Goal: Task Accomplishment & Management: Manage account settings

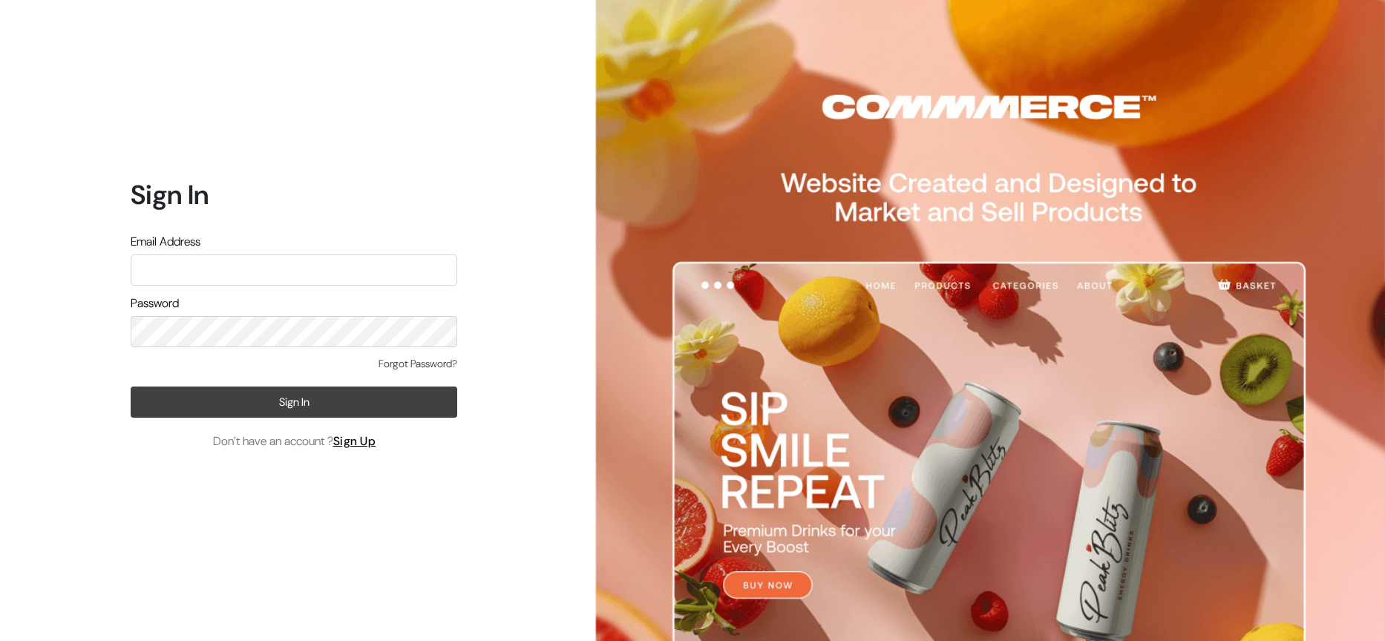
type input "ashish@econexus.in"
click at [310, 404] on button "Sign In" at bounding box center [294, 402] width 327 height 31
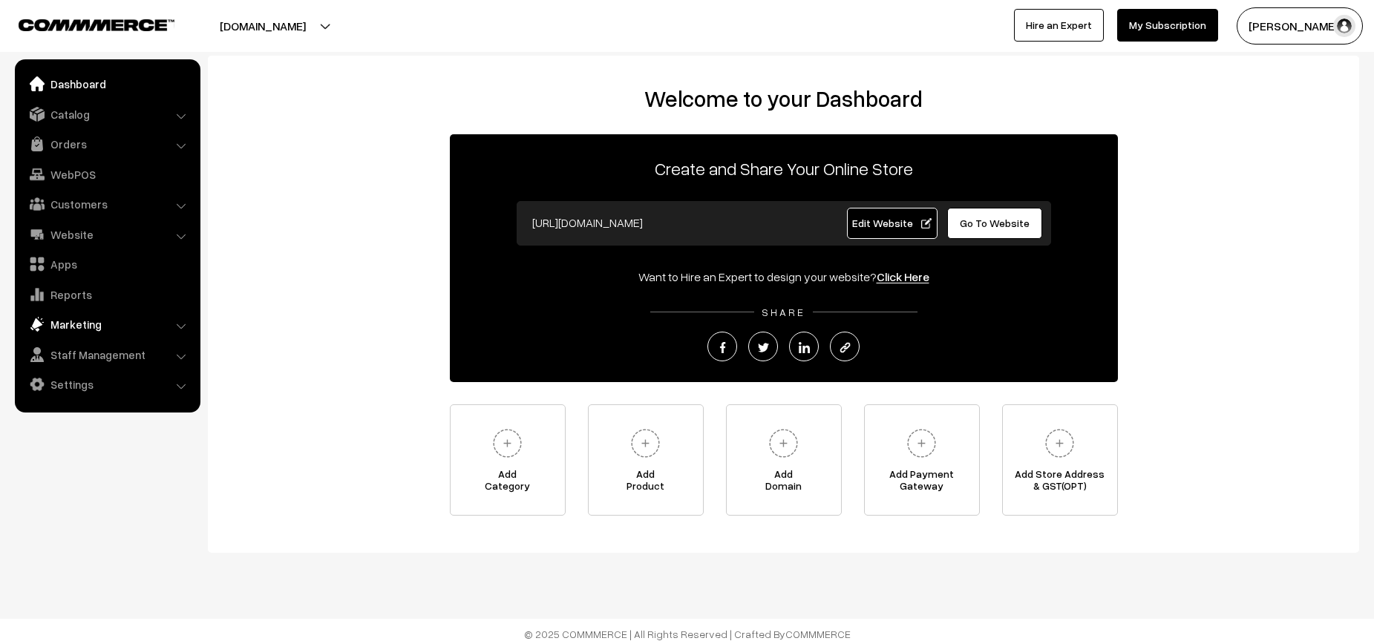
click at [89, 321] on link "Marketing" at bounding box center [107, 324] width 177 height 27
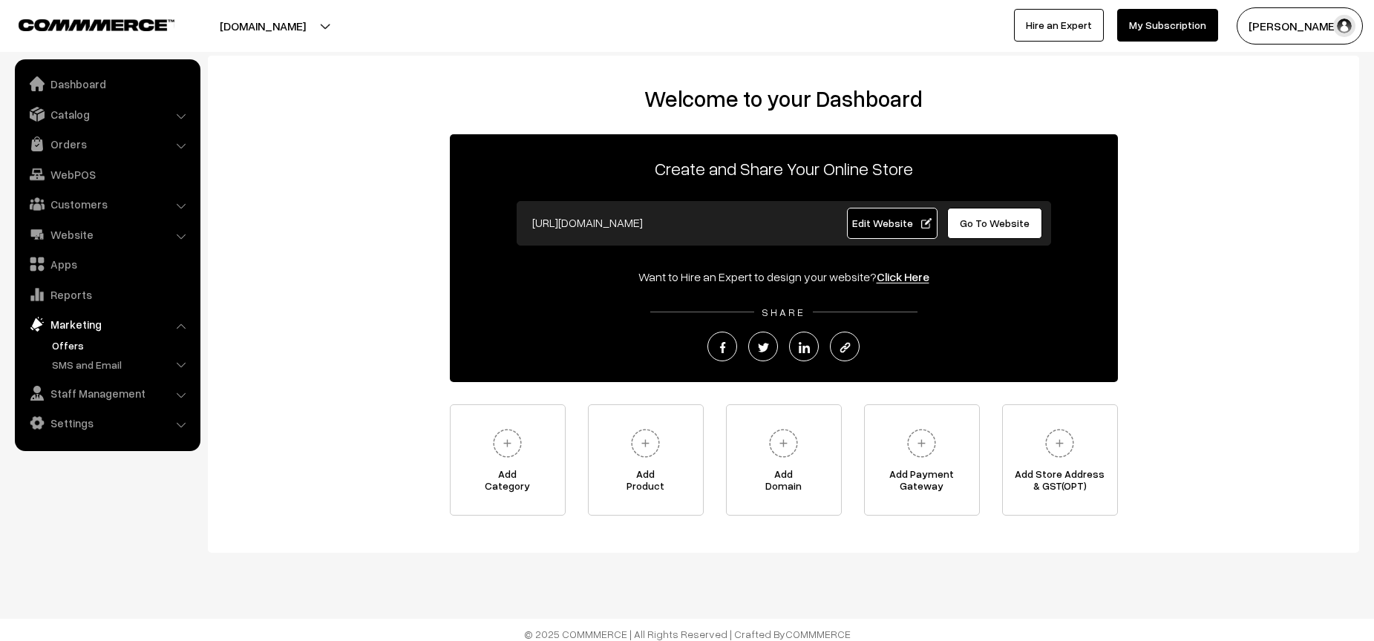
click at [79, 350] on link "Offers" at bounding box center [121, 346] width 147 height 16
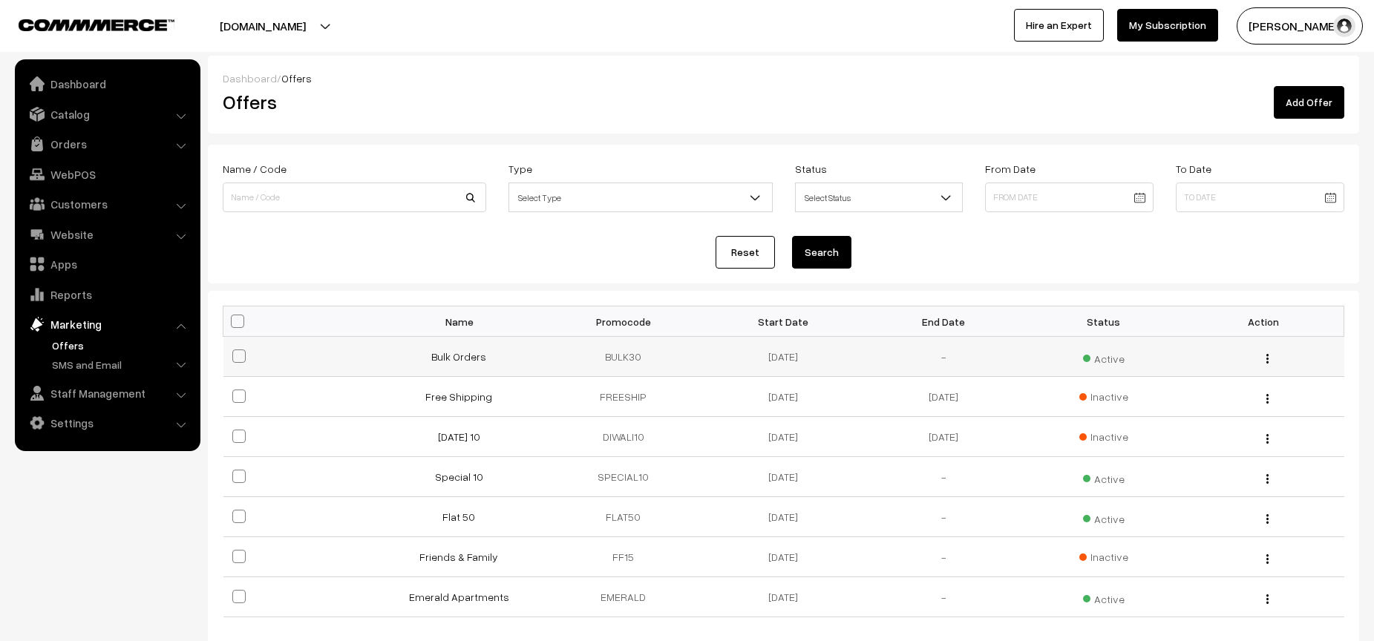
click at [1268, 362] on img "button" at bounding box center [1267, 359] width 2 height 10
click at [1091, 364] on span "Active" at bounding box center [1104, 356] width 42 height 19
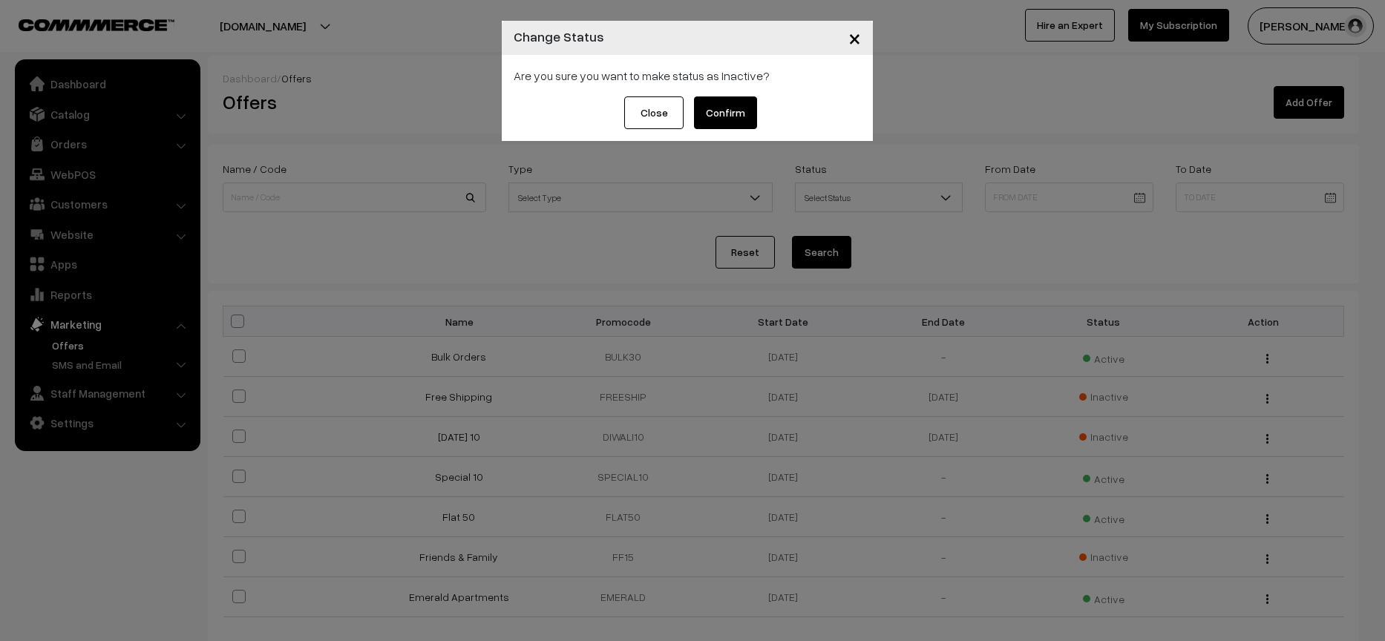
click at [720, 106] on button "Confirm" at bounding box center [725, 113] width 63 height 33
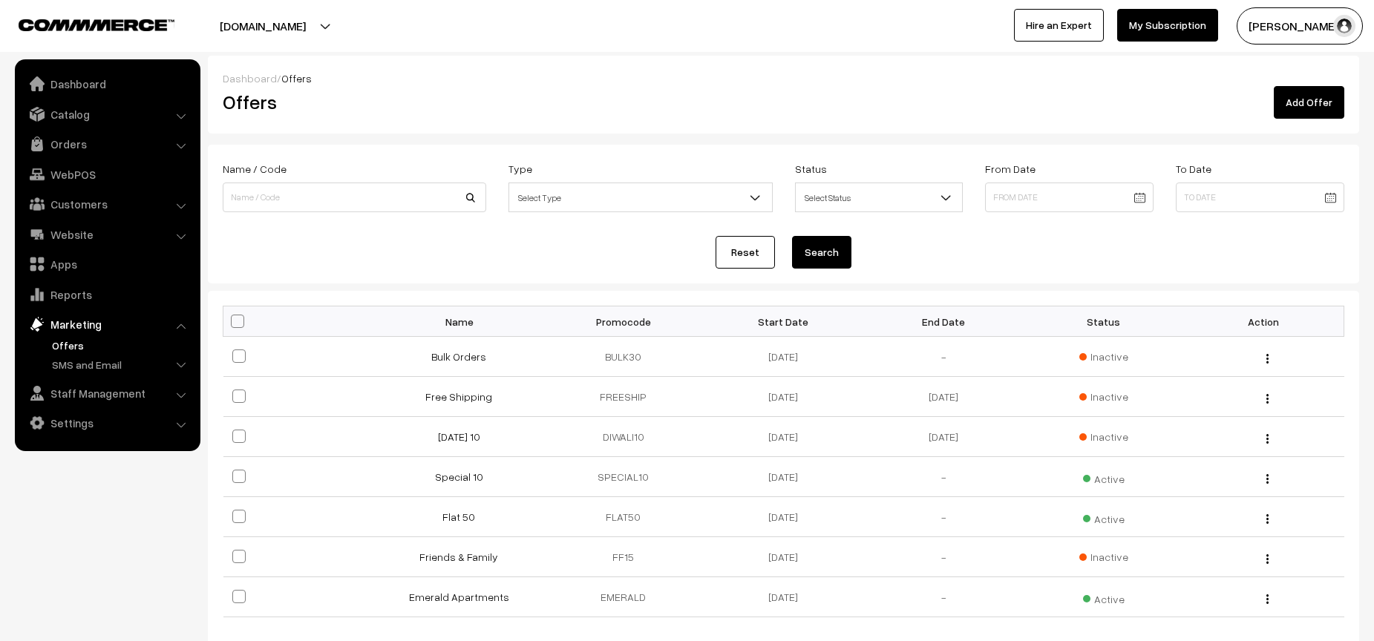
click at [1308, 114] on link "Add Offer" at bounding box center [1309, 102] width 71 height 33
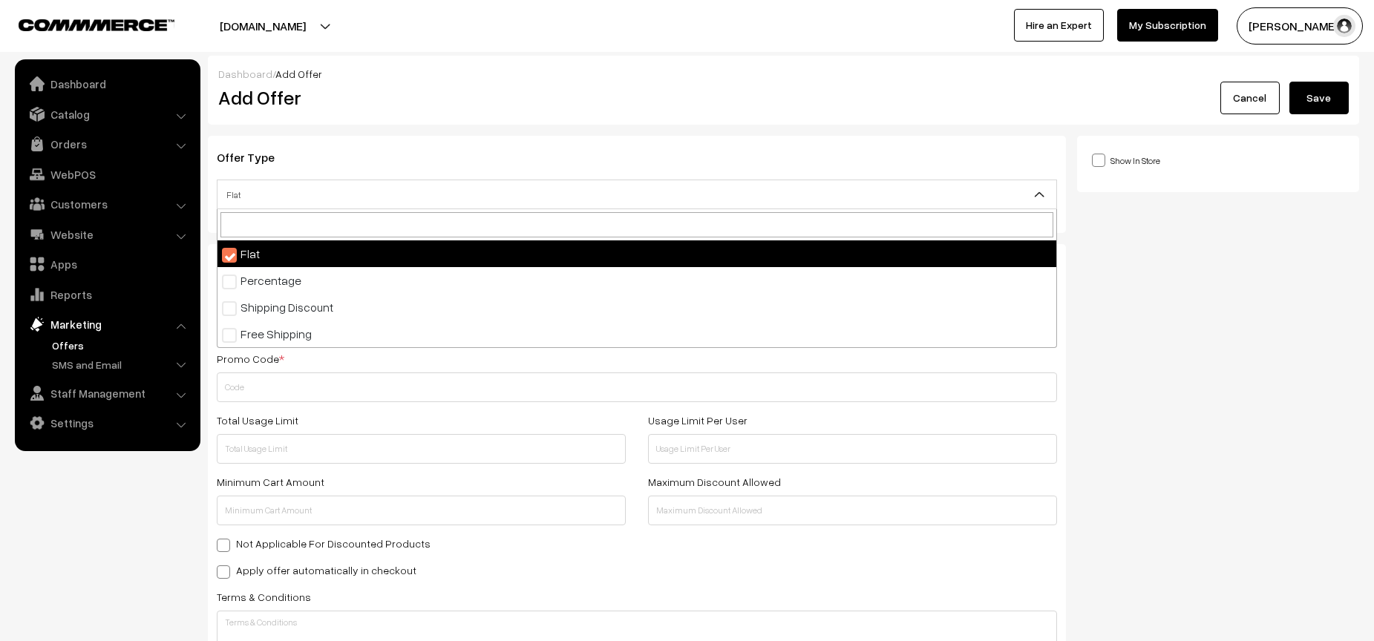
click at [306, 186] on span "Flat" at bounding box center [637, 195] width 839 height 26
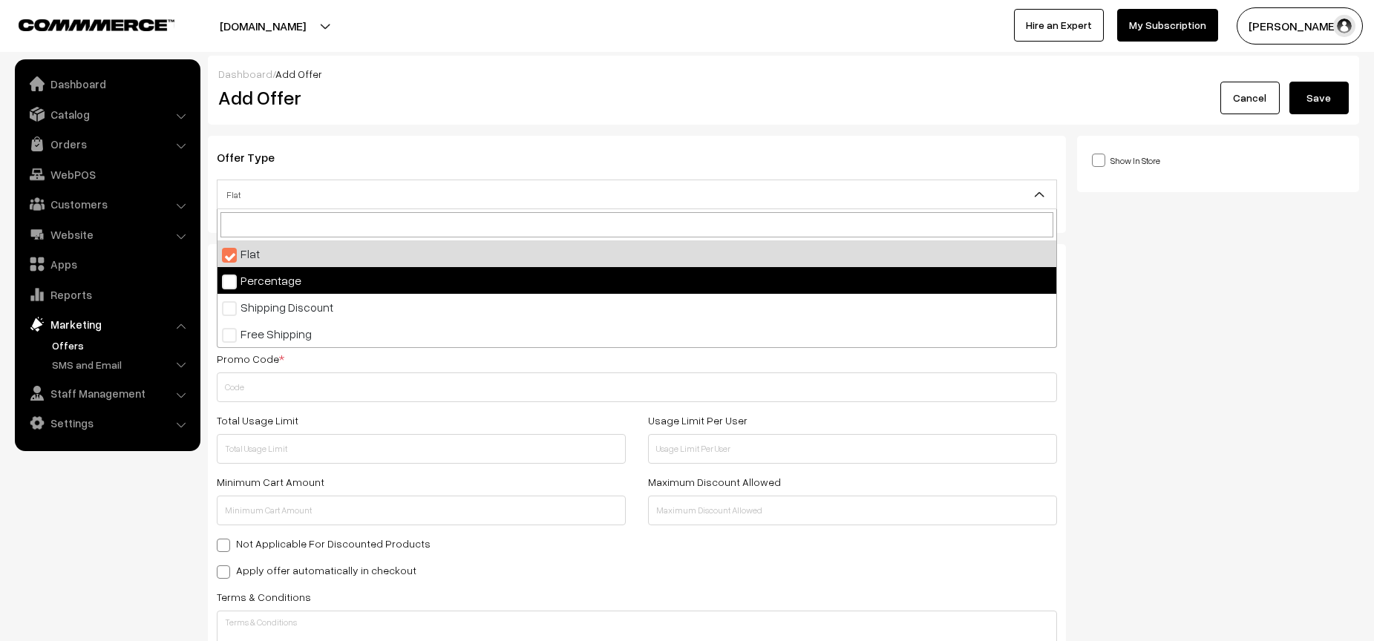
select select "2"
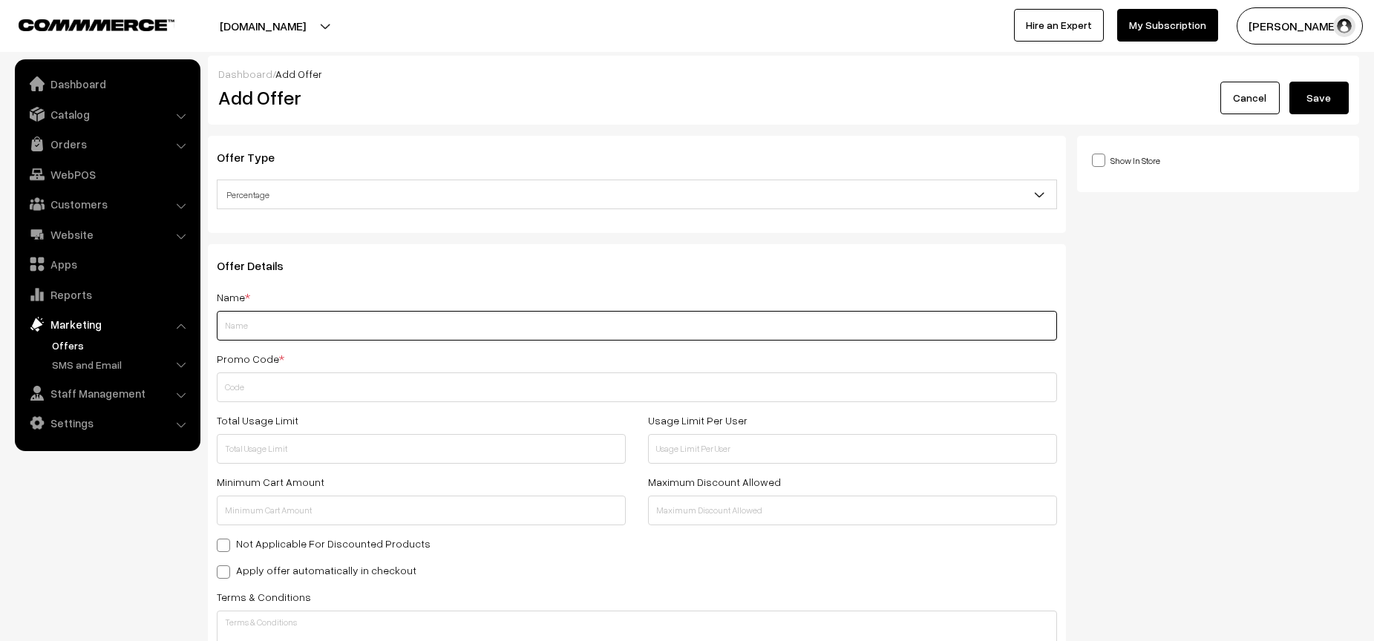
click at [381, 337] on input "text" at bounding box center [637, 326] width 840 height 30
type input "Independence Day"
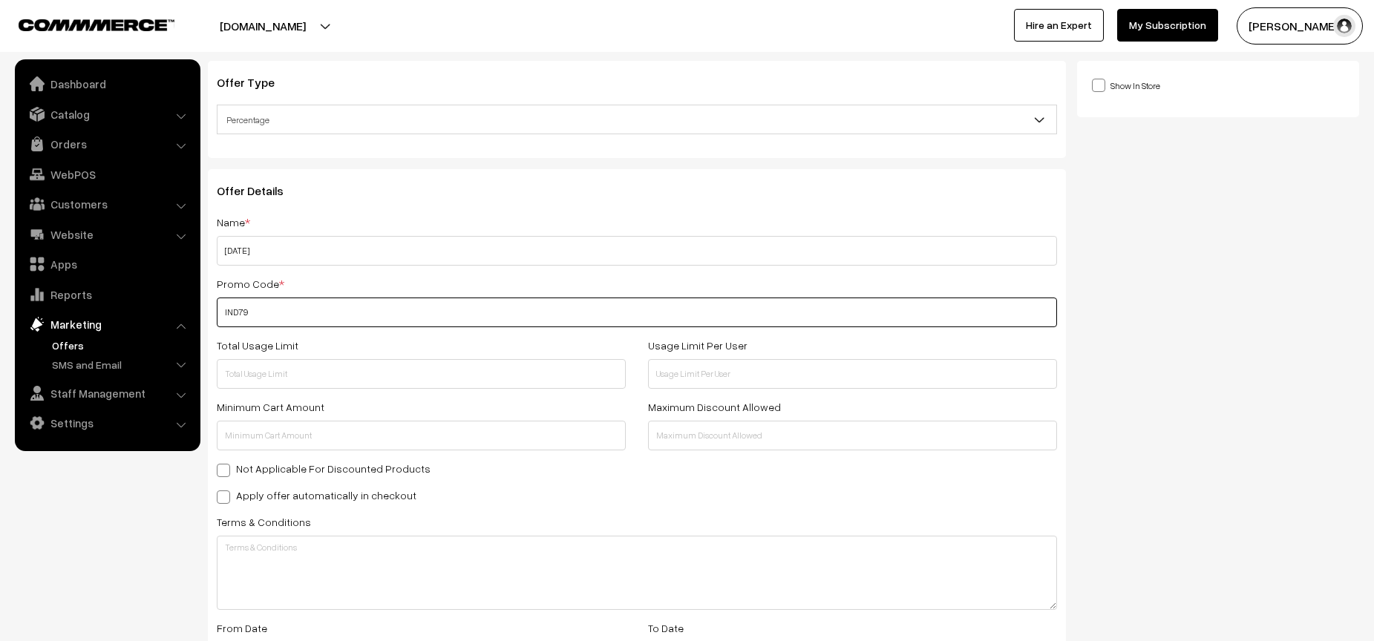
scroll to position [79, 0]
type input "IND79"
click at [388, 378] on input "text" at bounding box center [421, 370] width 409 height 30
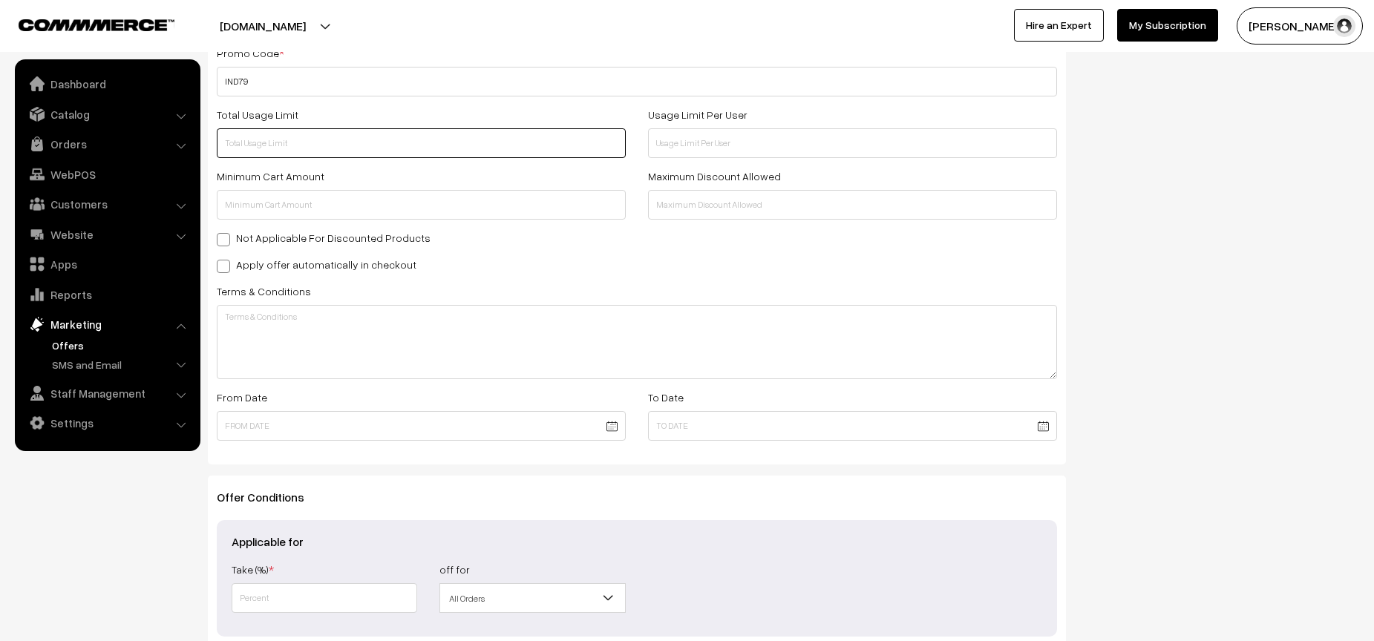
scroll to position [312, 0]
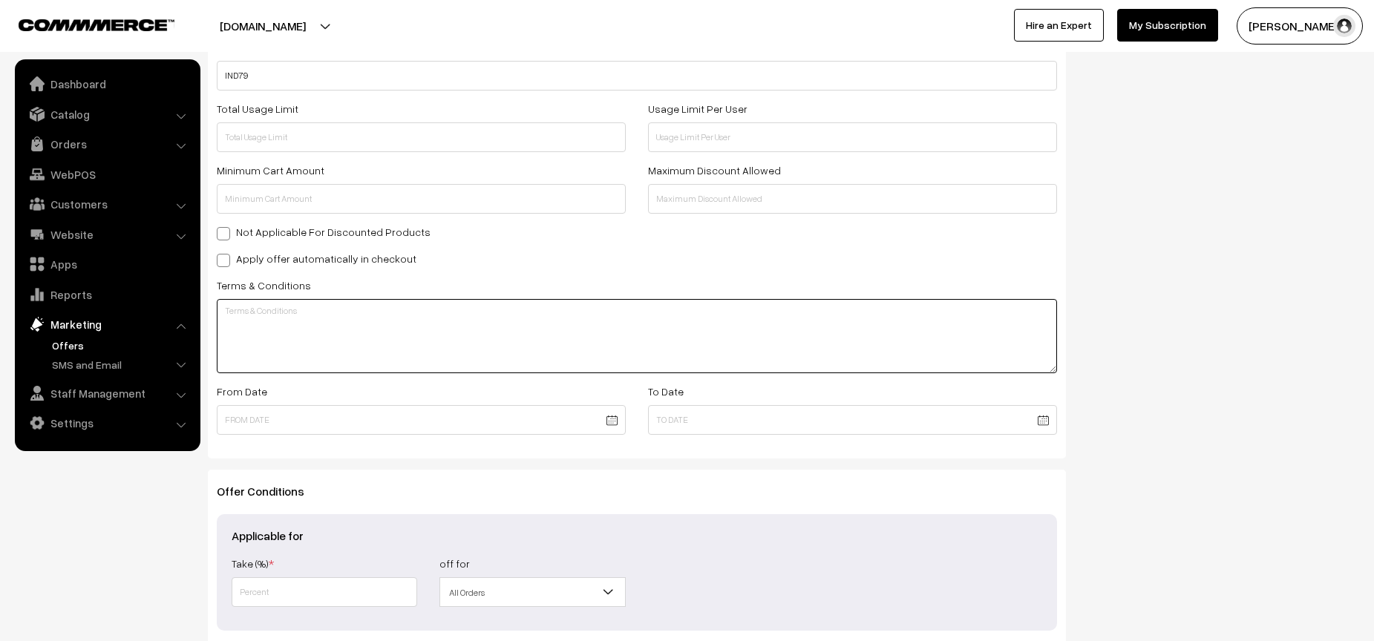
click at [324, 344] on textarea at bounding box center [637, 336] width 840 height 74
click at [344, 415] on body "Thank you for showing interest. Our team will call you shortly. Close econexus.…" at bounding box center [687, 235] width 1374 height 1094
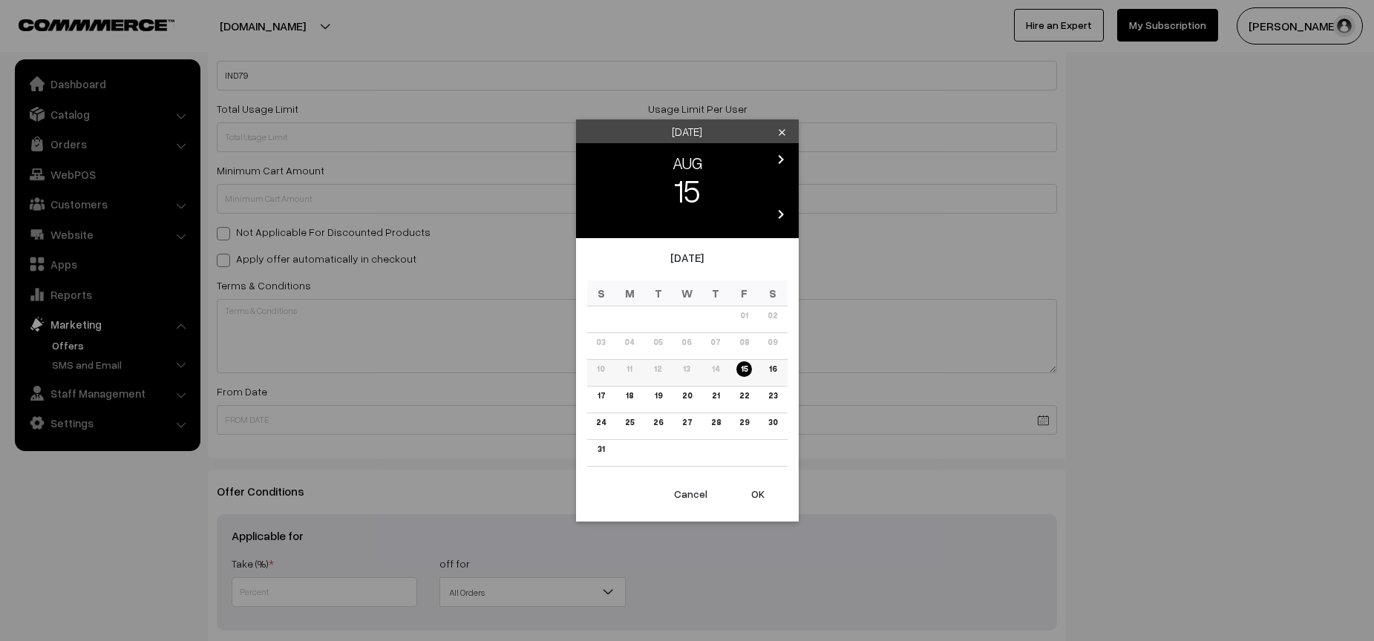
click at [748, 375] on link "15" at bounding box center [744, 370] width 16 height 16
click at [756, 495] on button "OK" at bounding box center [757, 494] width 59 height 33
type input "15-08-2025"
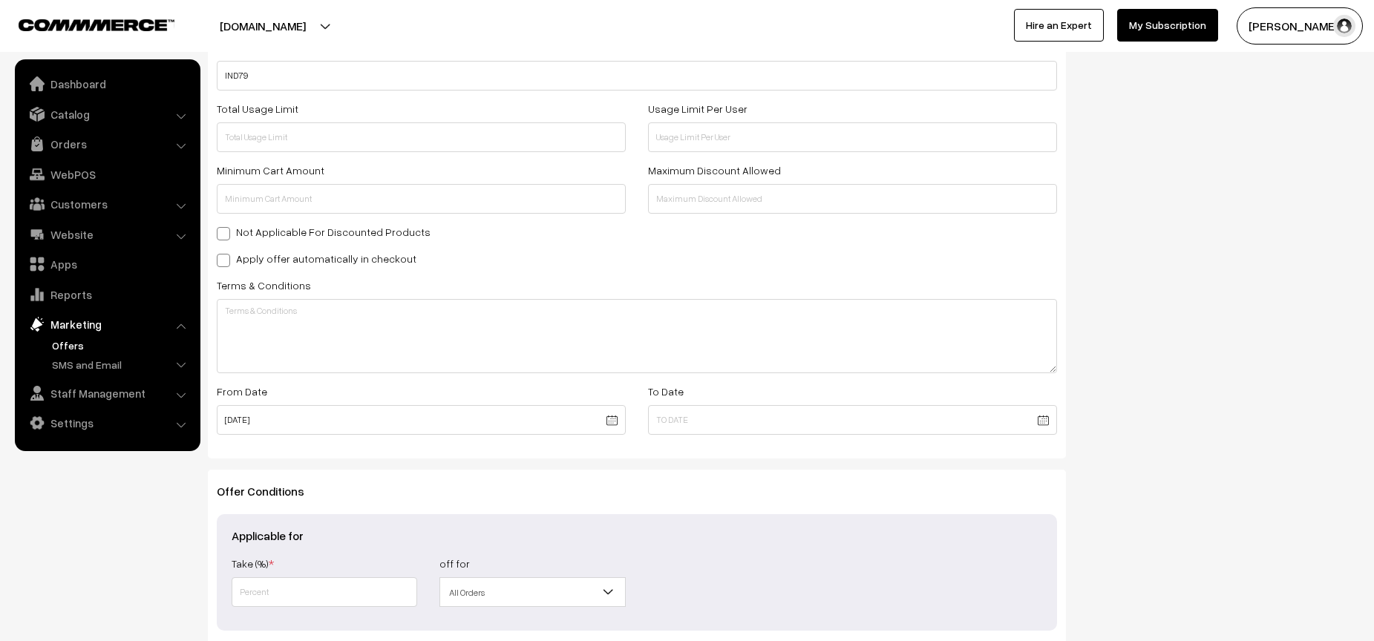
click at [745, 424] on body "Thank you for showing interest. Our team will call you shortly. Close econexus.…" at bounding box center [687, 235] width 1374 height 1094
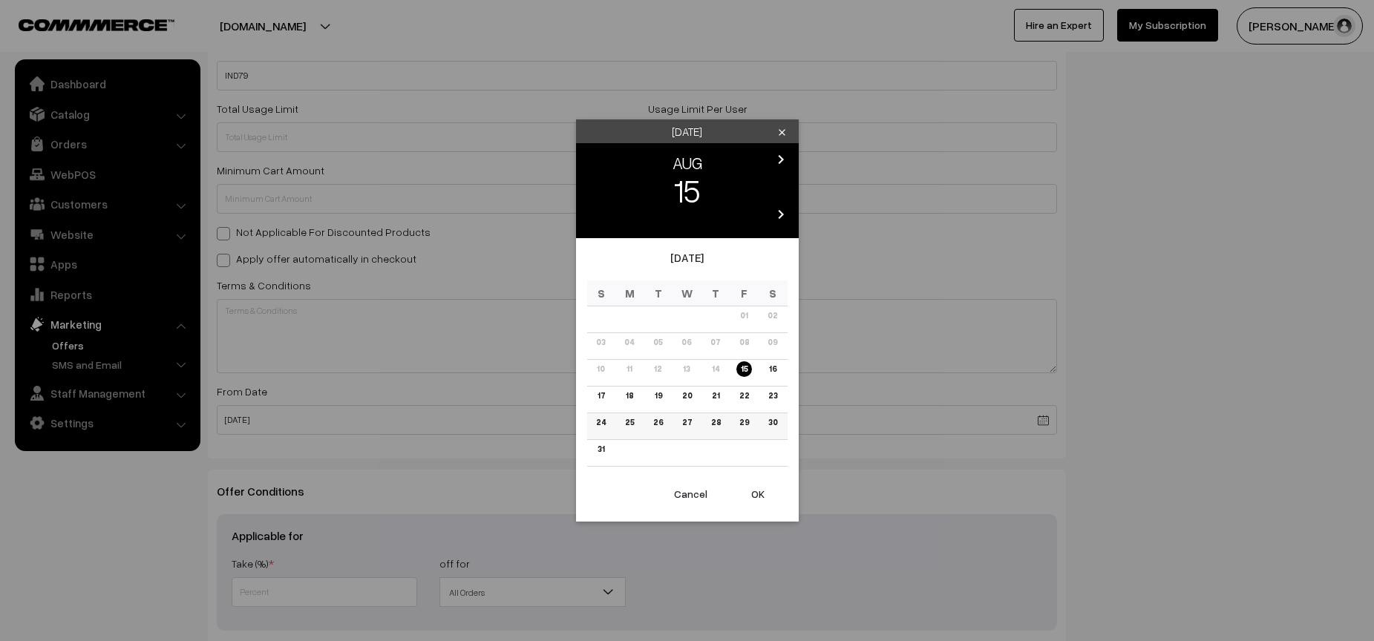
drag, startPoint x: 635, startPoint y: 398, endPoint x: 658, endPoint y: 416, distance: 29.7
click at [635, 398] on link "18" at bounding box center [629, 396] width 16 height 16
click at [763, 494] on button "OK" at bounding box center [757, 494] width 59 height 33
type input "18-08-2025"
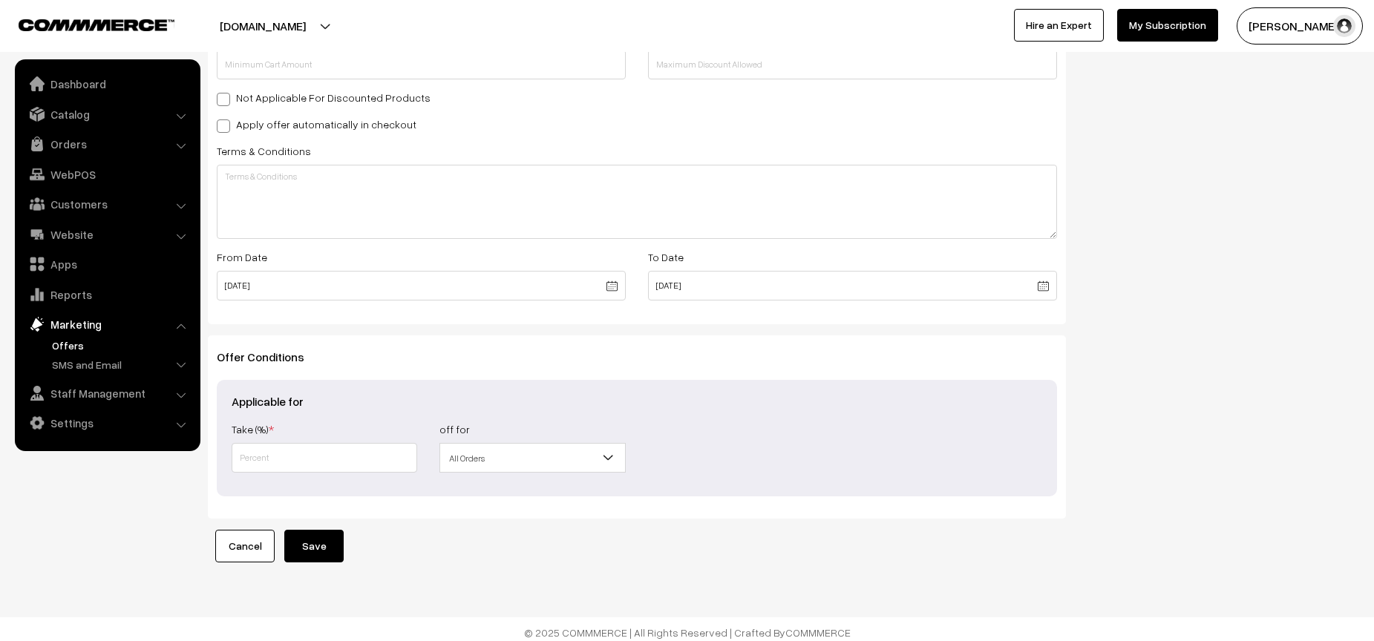
scroll to position [453, 0]
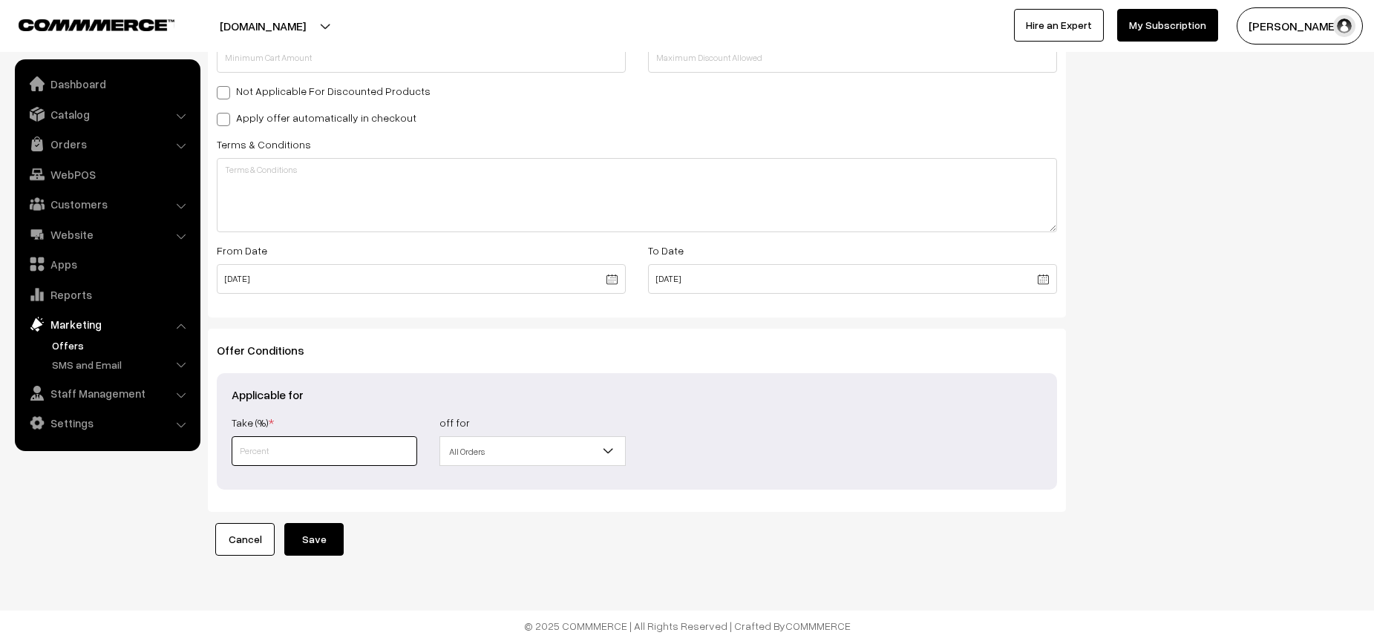
click at [293, 453] on input "text" at bounding box center [325, 452] width 186 height 30
type input "15"
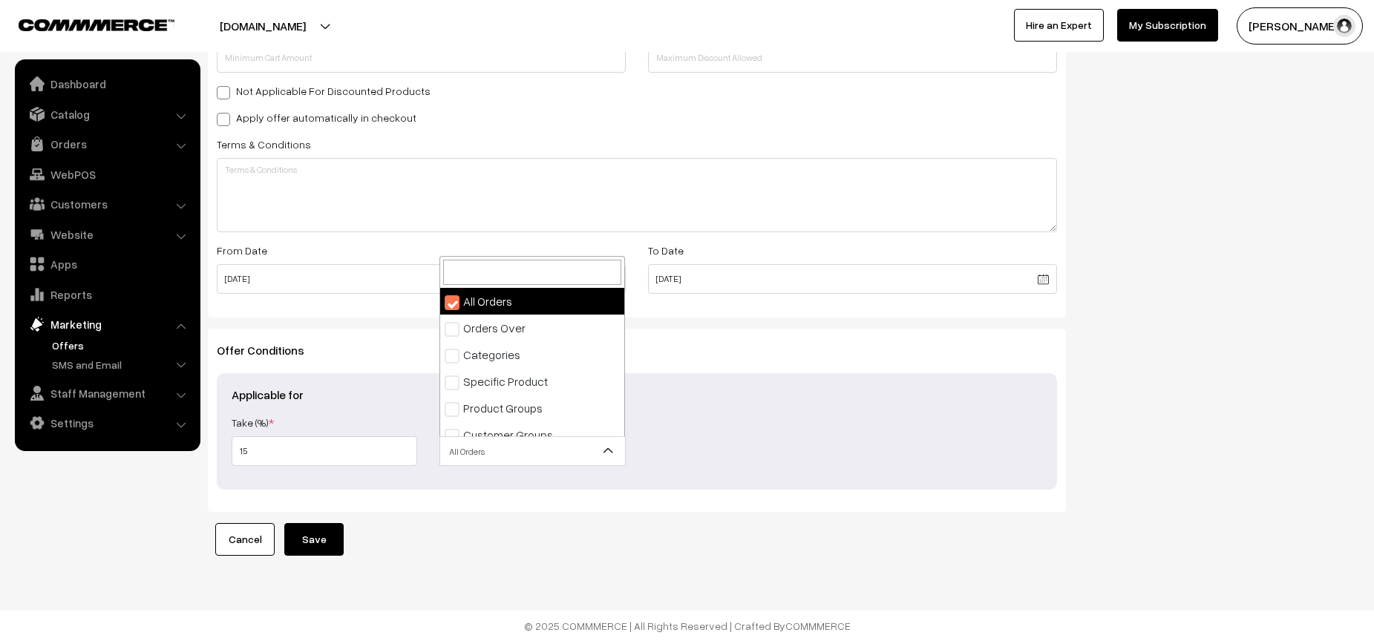
click at [523, 465] on span "All Orders" at bounding box center [532, 452] width 186 height 30
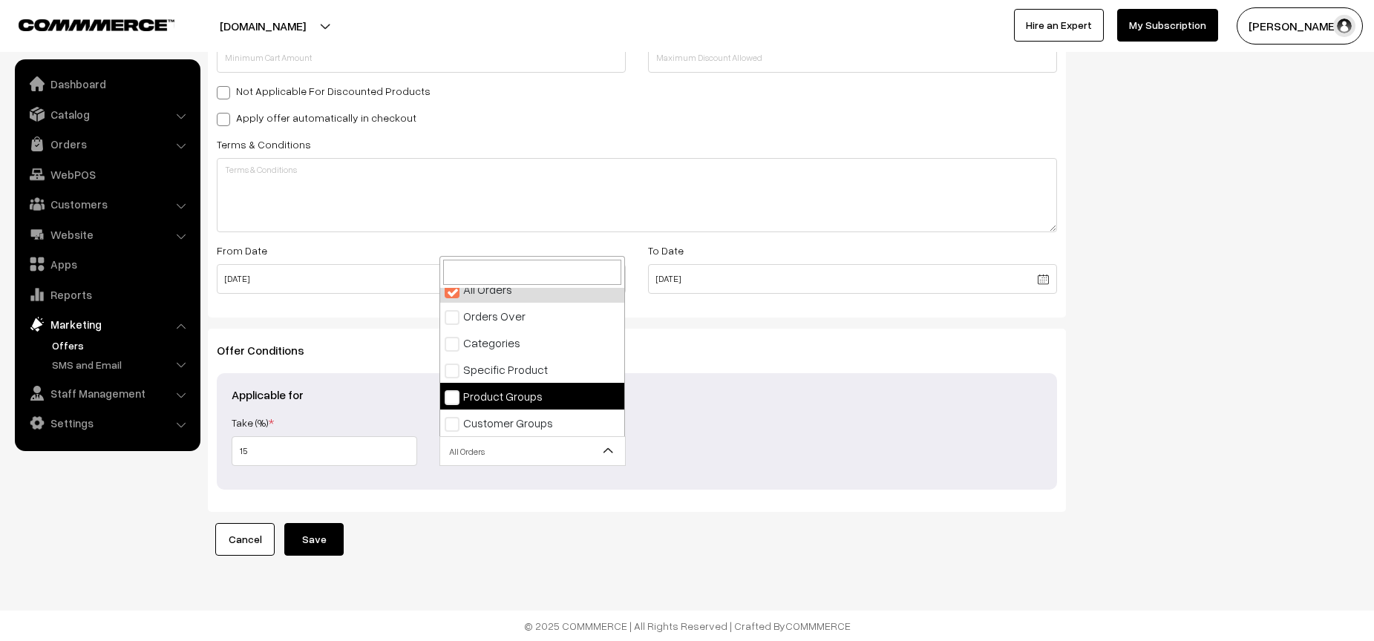
scroll to position [0, 0]
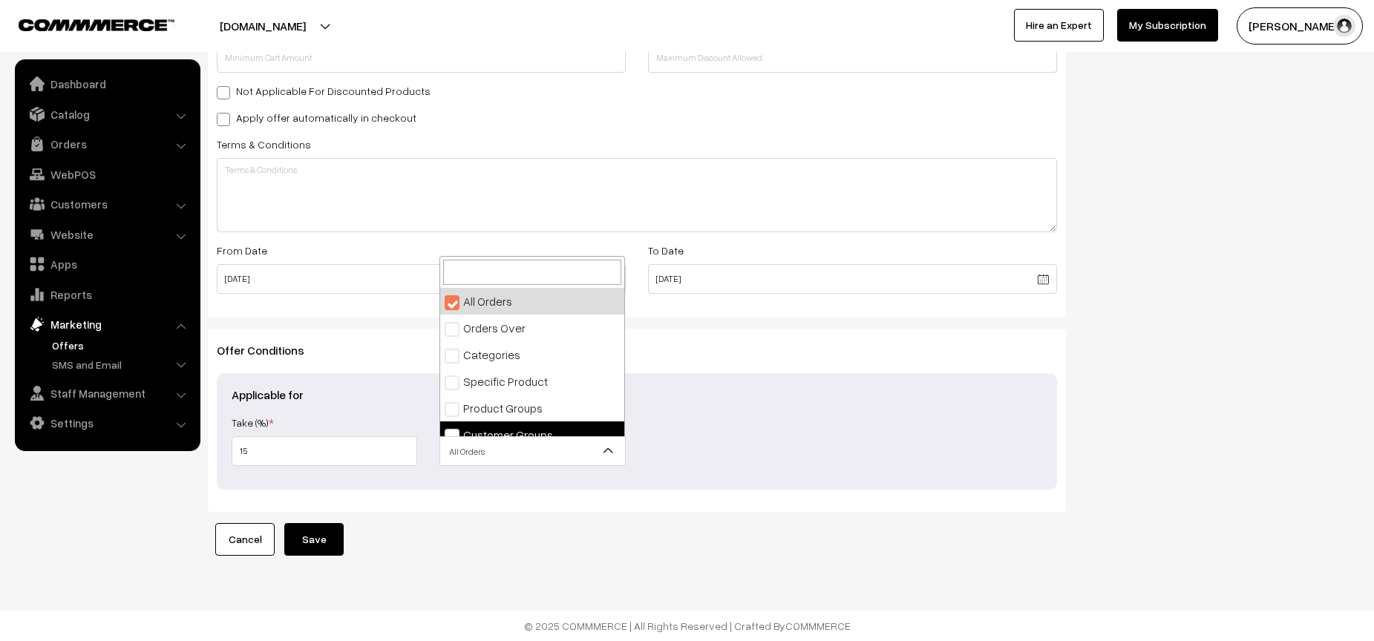
click at [742, 439] on div "Take (Rs.) * 0.00 Take (%) * 15 off for All Orders Orders Over Categories Speci…" at bounding box center [636, 444] width 833 height 62
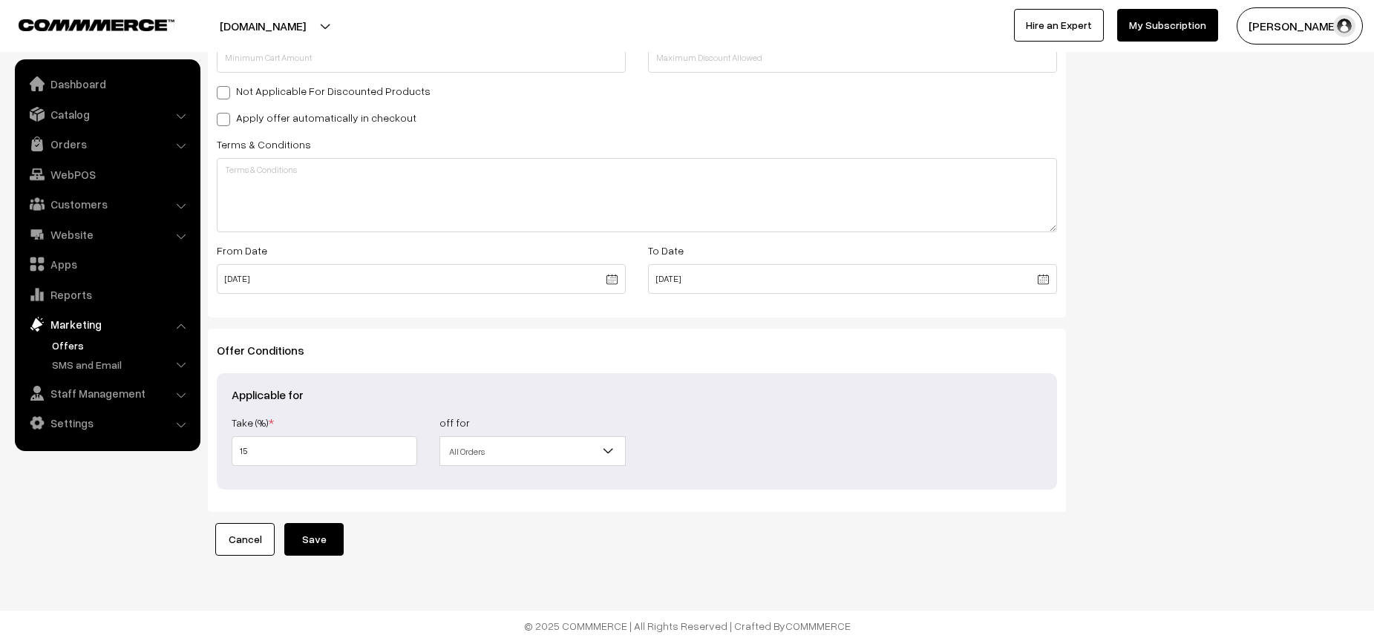
click at [321, 541] on button "Save" at bounding box center [313, 539] width 59 height 33
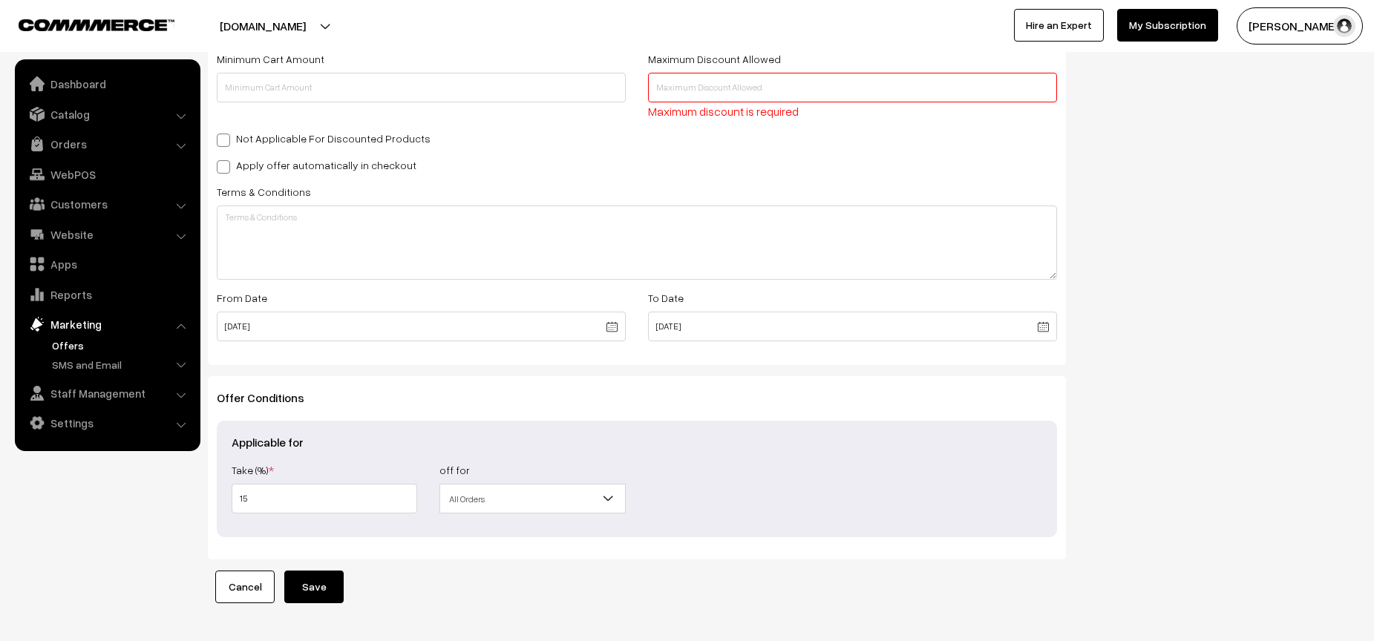
scroll to position [422, 0]
click at [737, 95] on input "text" at bounding box center [852, 89] width 409 height 30
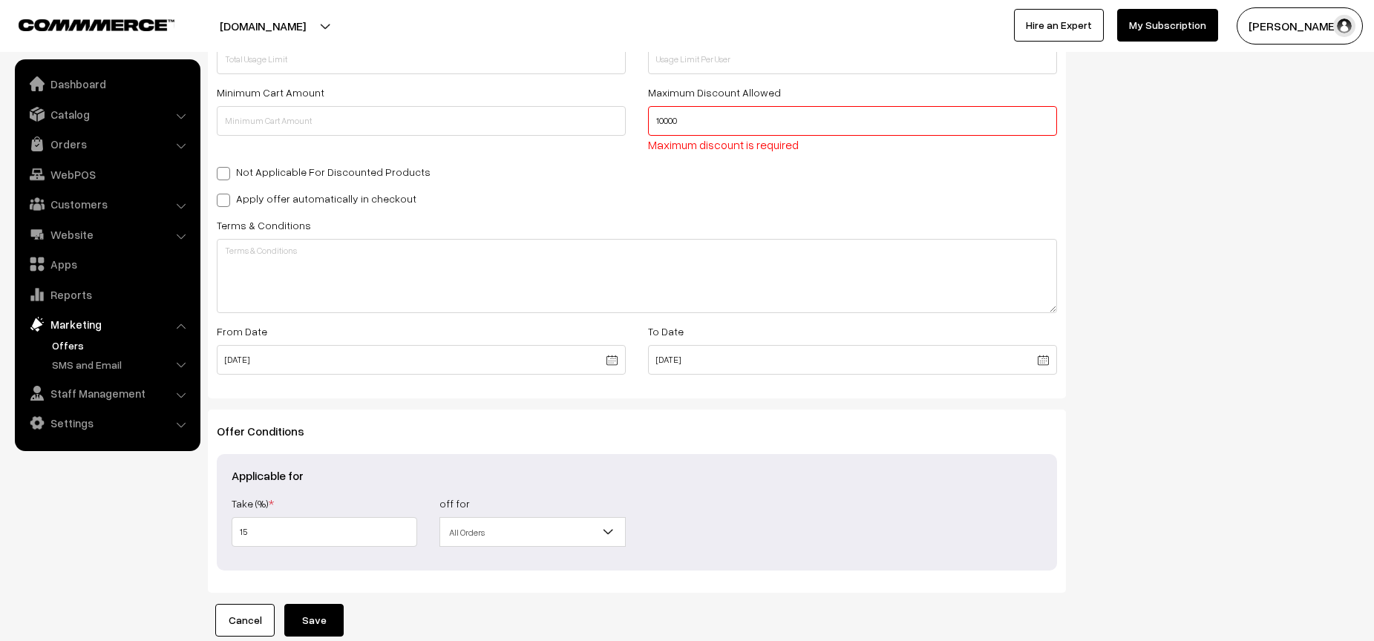
scroll to position [447, 0]
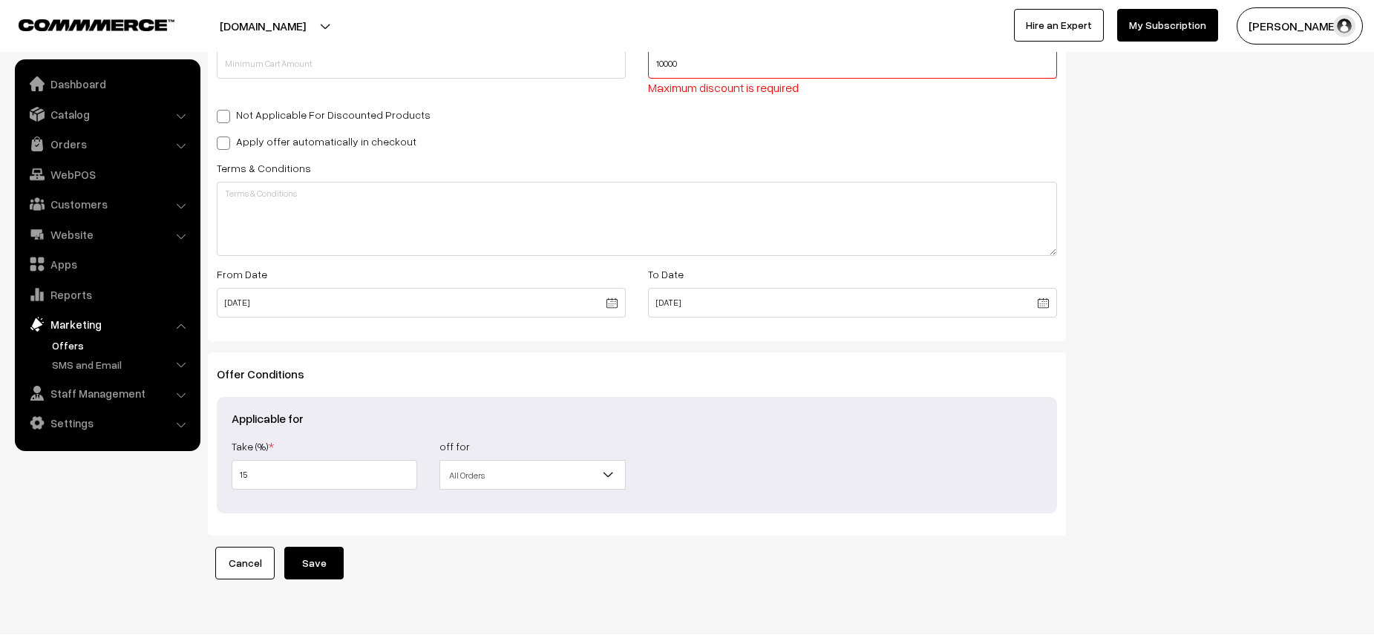
type input "10000"
click at [327, 568] on button "Save" at bounding box center [313, 563] width 59 height 33
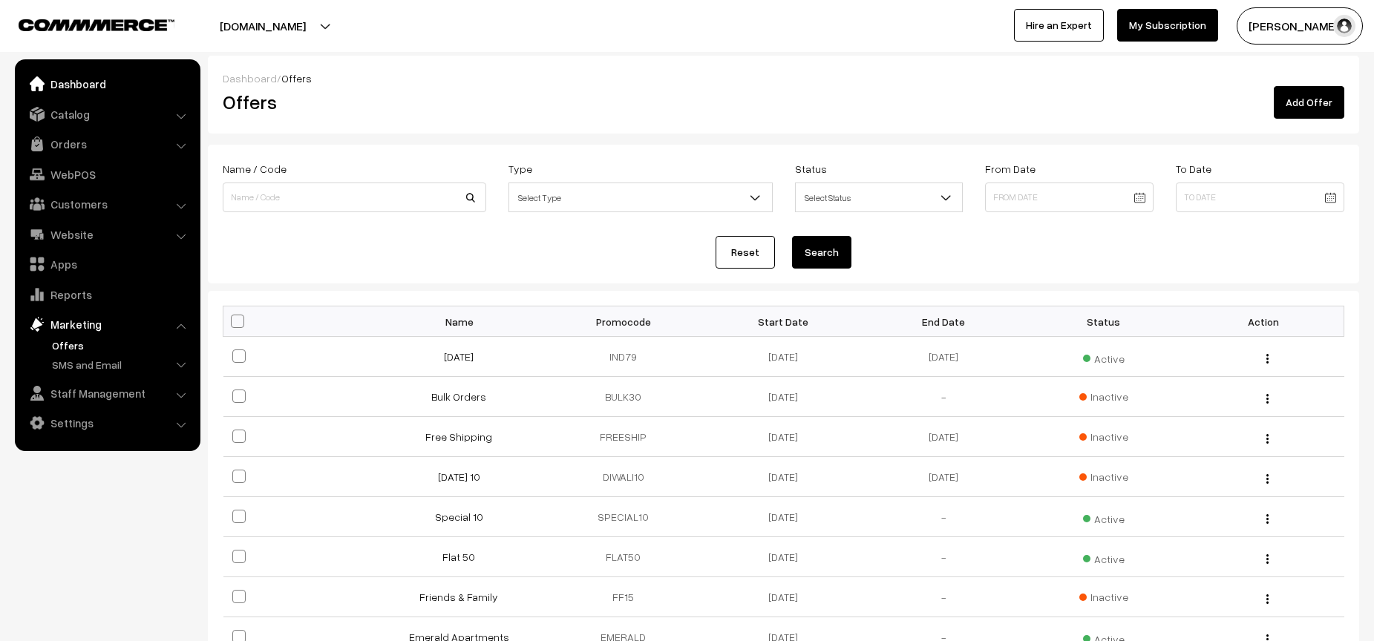
click at [102, 85] on link "Dashboard" at bounding box center [107, 84] width 177 height 27
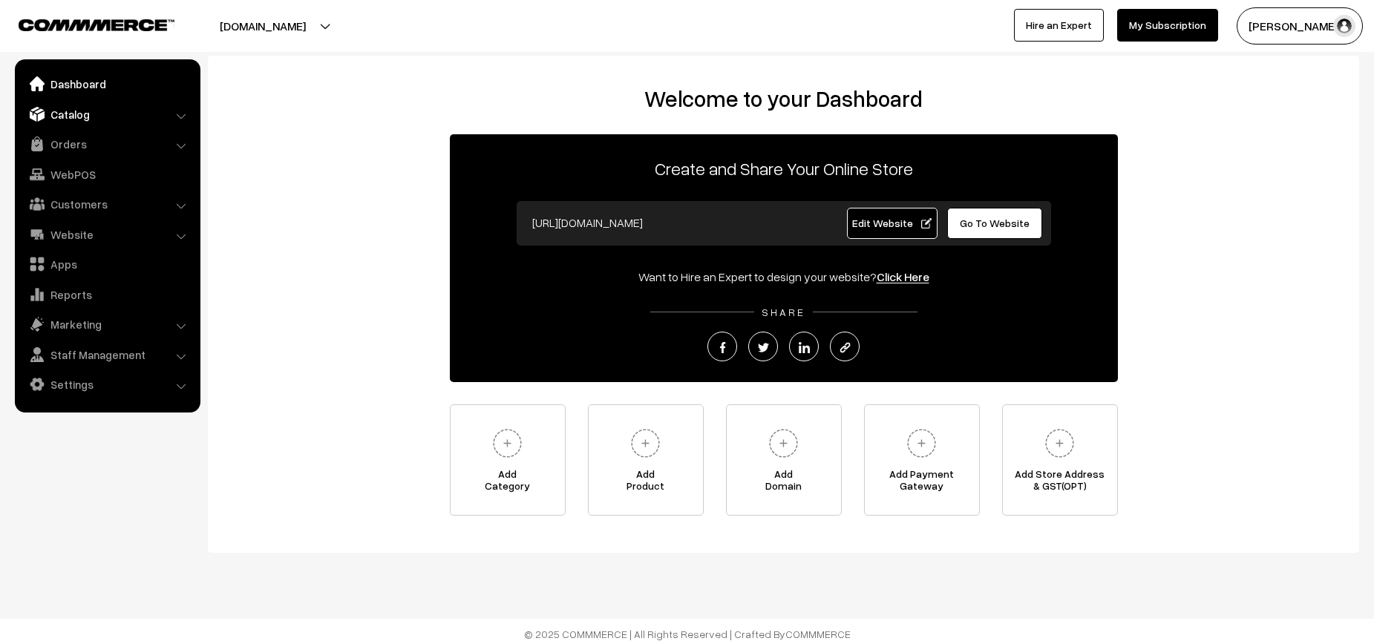
click at [90, 114] on link "Catalog" at bounding box center [107, 114] width 177 height 27
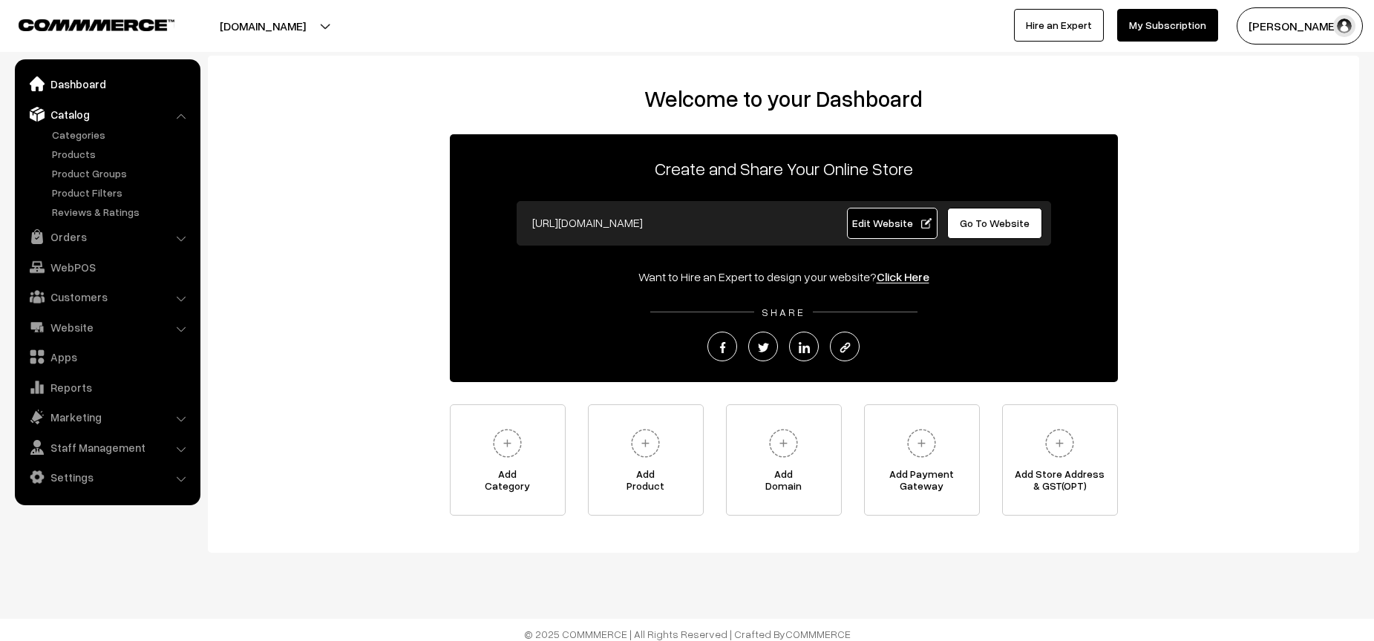
click at [86, 88] on link "Dashboard" at bounding box center [107, 84] width 177 height 27
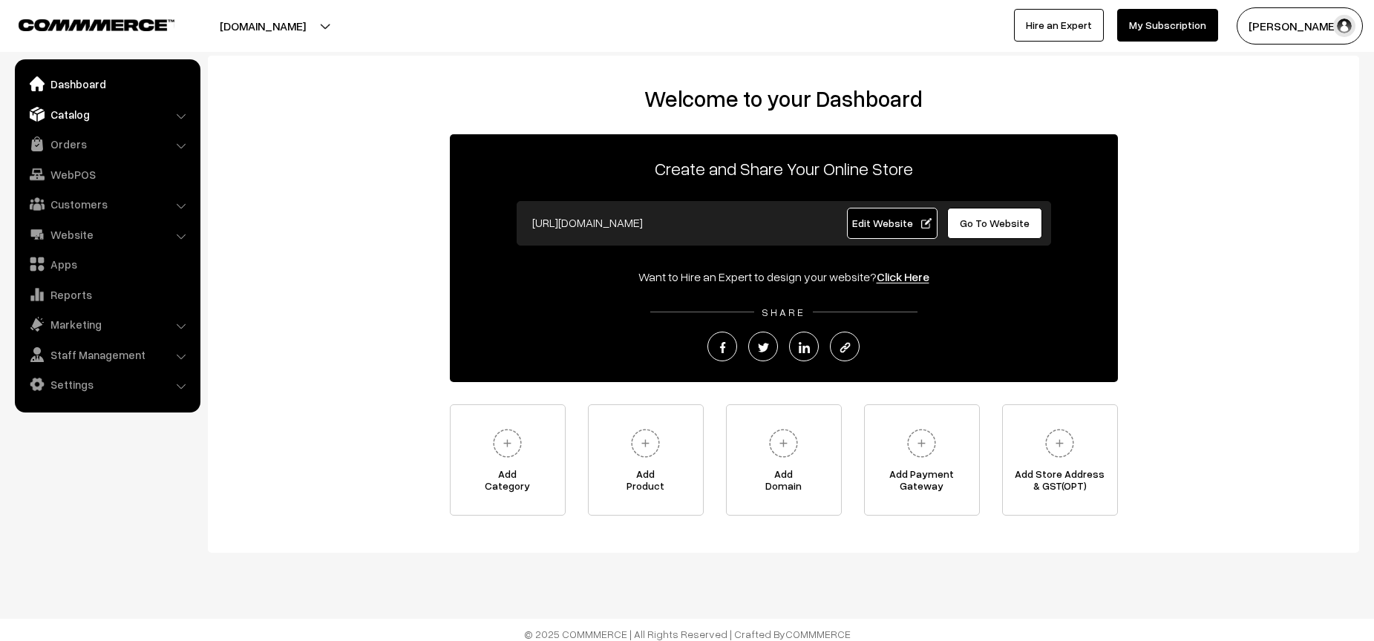
click at [90, 110] on link "Catalog" at bounding box center [107, 114] width 177 height 27
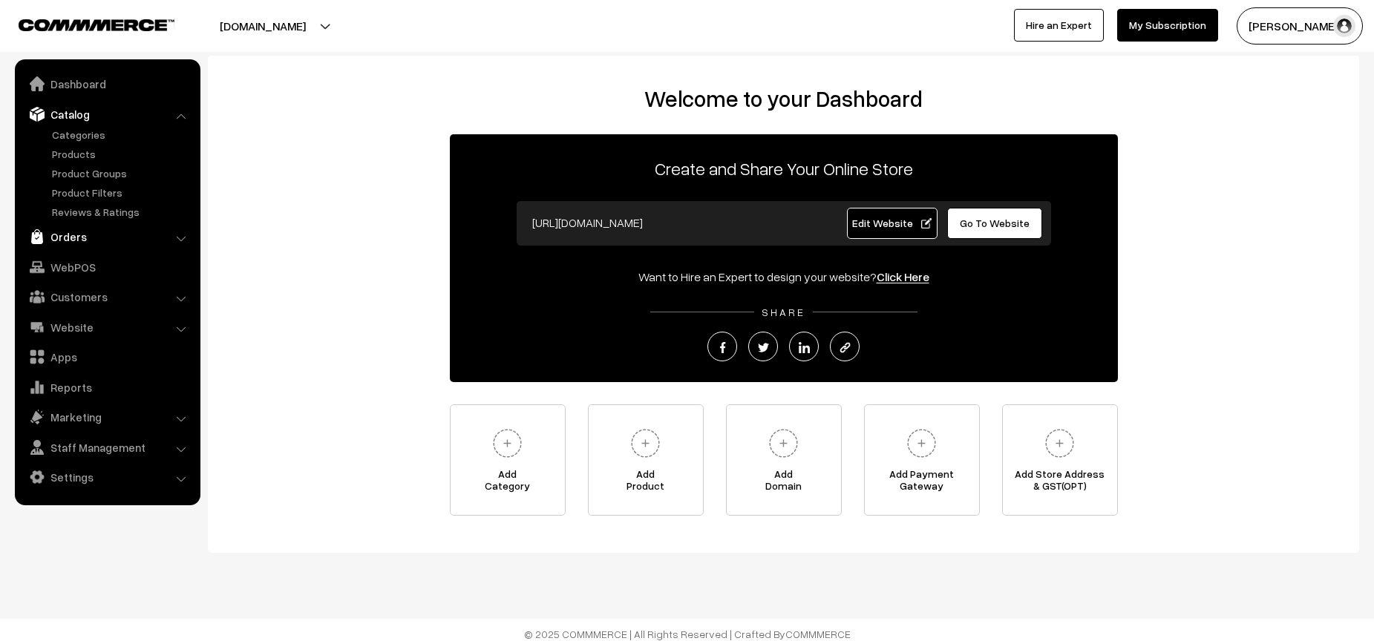
click at [101, 238] on link "Orders" at bounding box center [107, 236] width 177 height 27
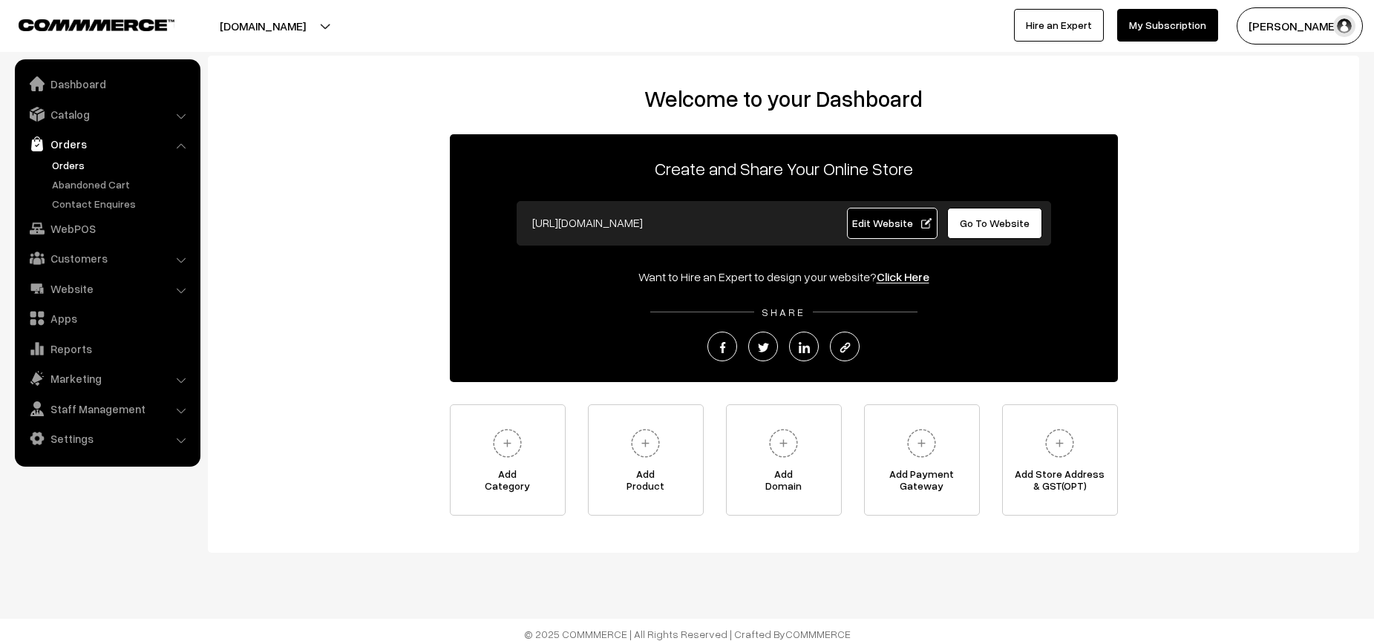
click at [82, 168] on link "Orders" at bounding box center [121, 165] width 147 height 16
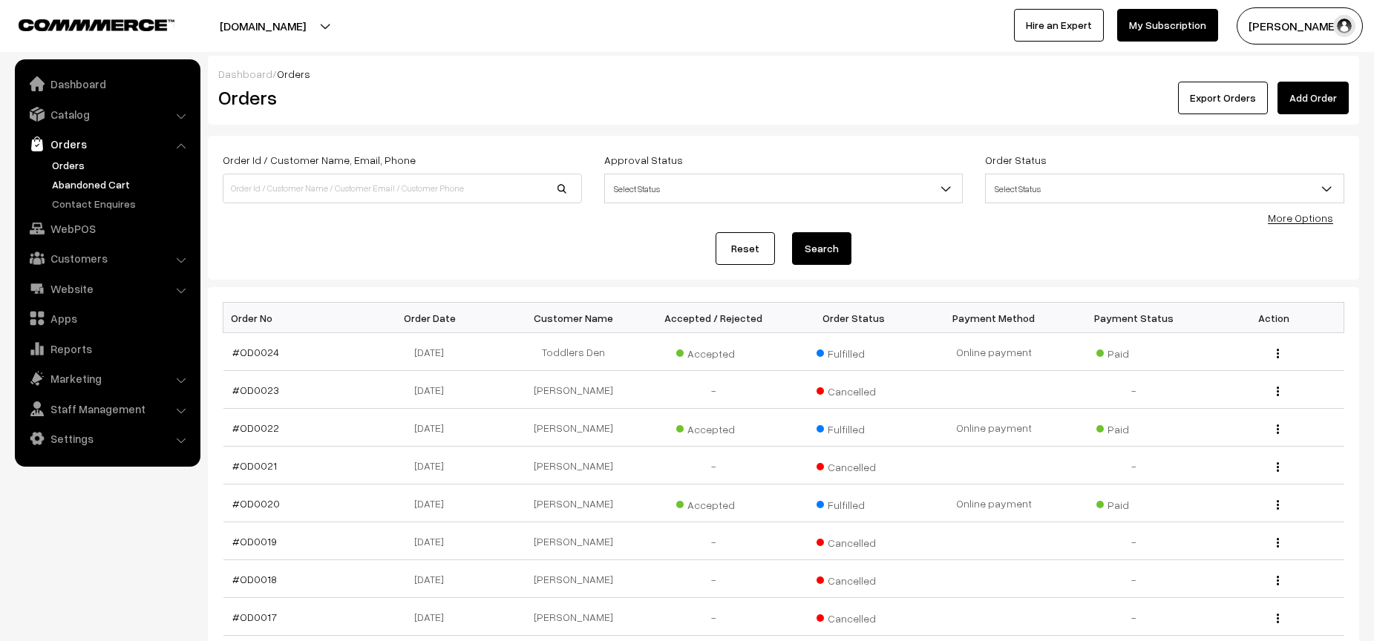
click at [91, 187] on link "Abandoned Cart" at bounding box center [121, 185] width 147 height 16
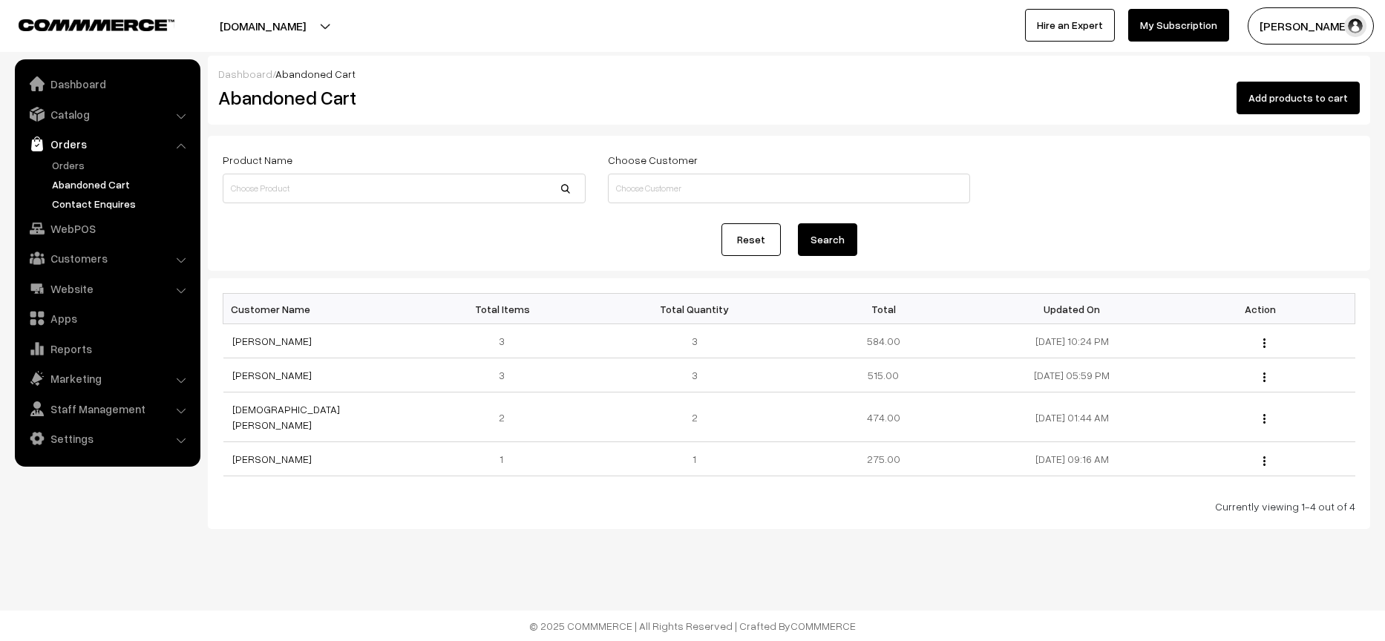
click at [95, 204] on link "Contact Enquires" at bounding box center [121, 204] width 147 height 16
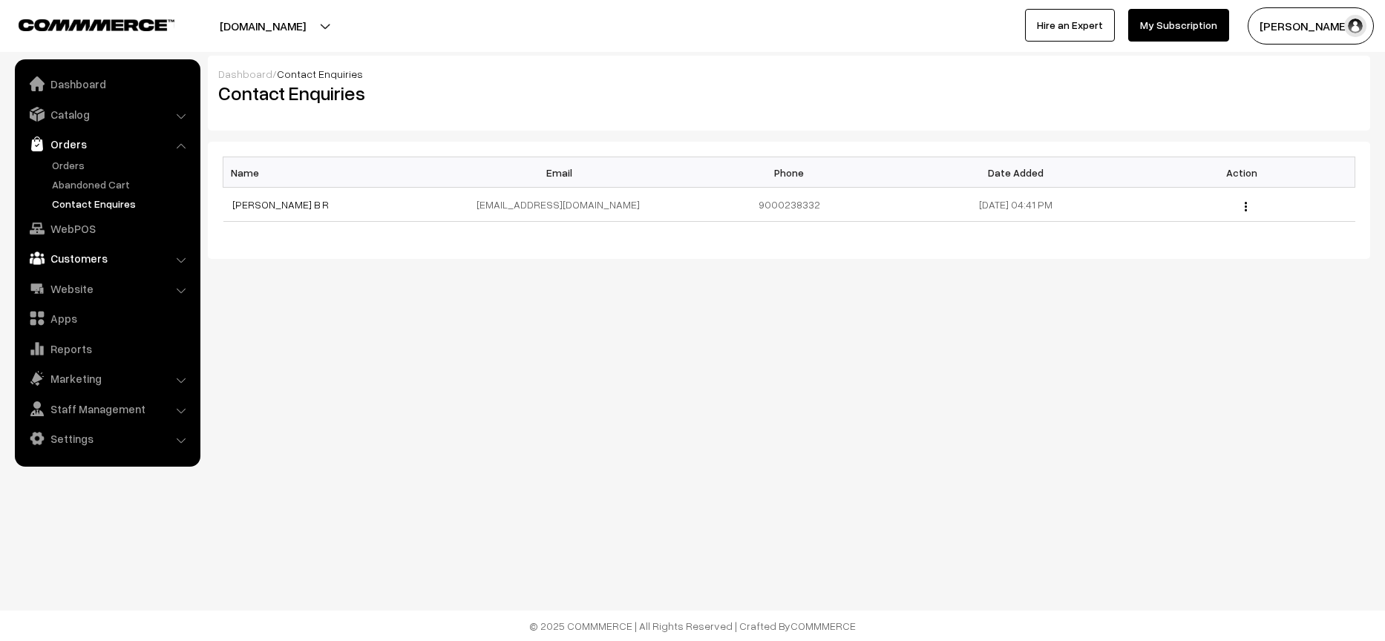
click at [110, 253] on link "Customers" at bounding box center [107, 258] width 177 height 27
click at [82, 89] on link "Dashboard" at bounding box center [107, 84] width 177 height 27
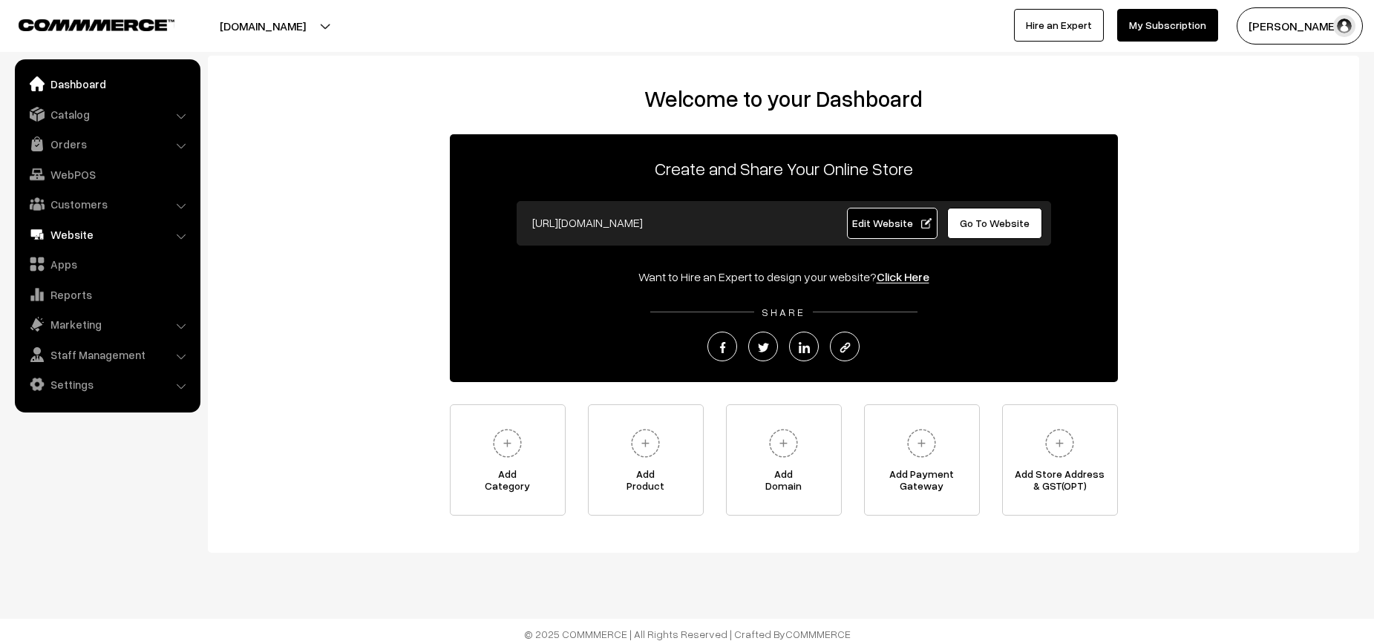
click at [91, 241] on link "Website" at bounding box center [107, 234] width 177 height 27
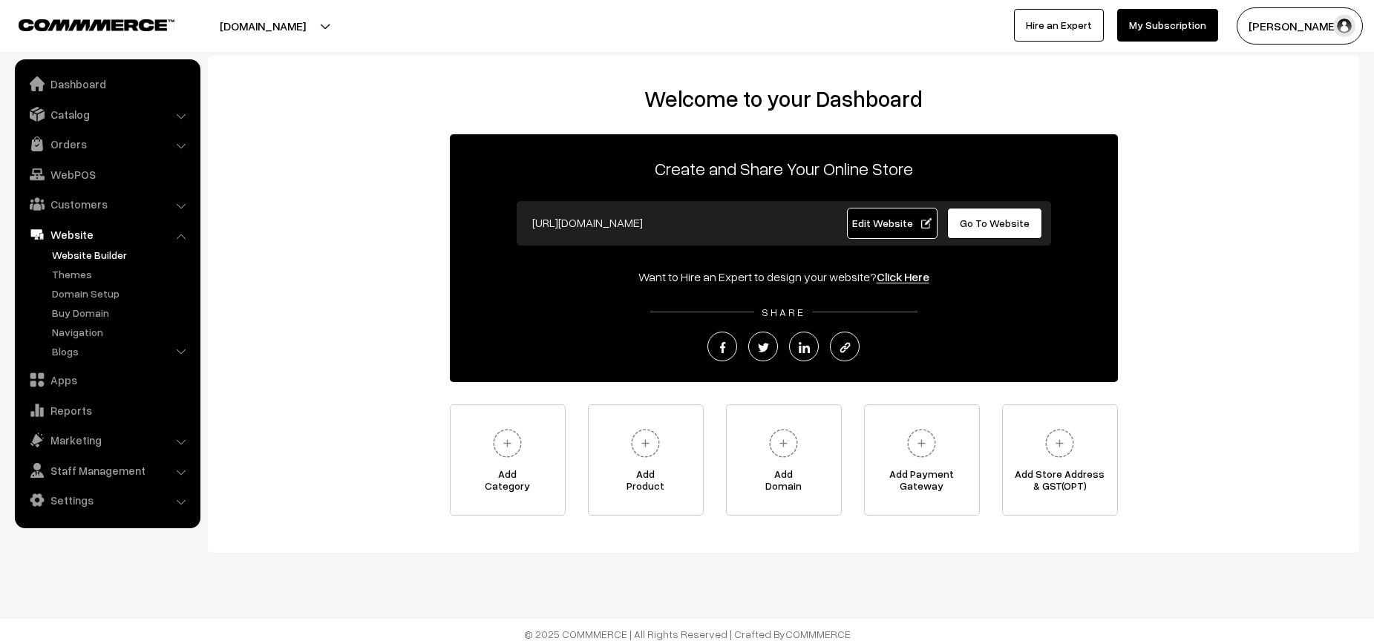
click at [102, 256] on link "Website Builder" at bounding box center [121, 255] width 147 height 16
